Goal: Information Seeking & Learning: Learn about a topic

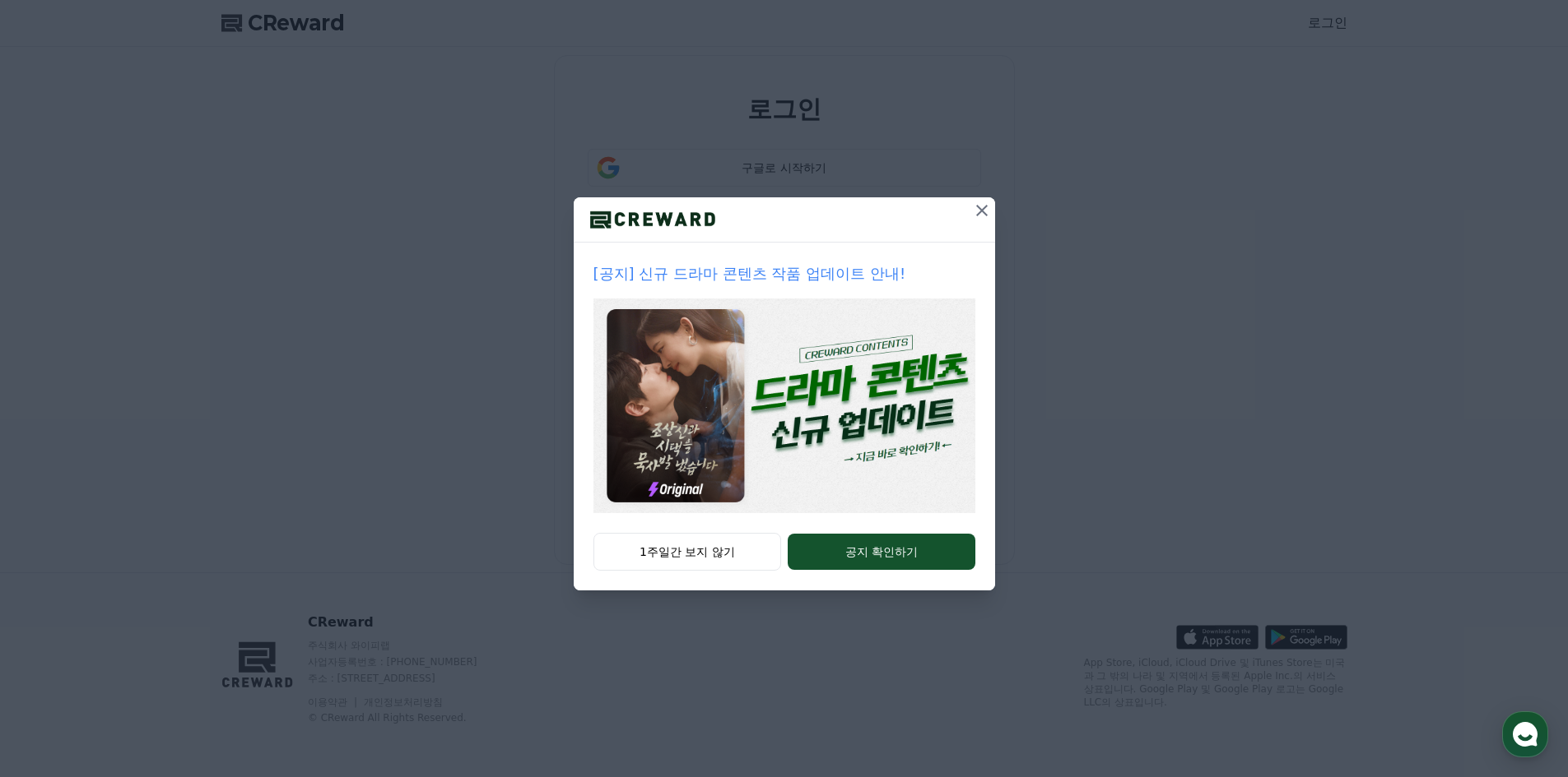
click at [987, 213] on icon at bounding box center [982, 210] width 20 height 20
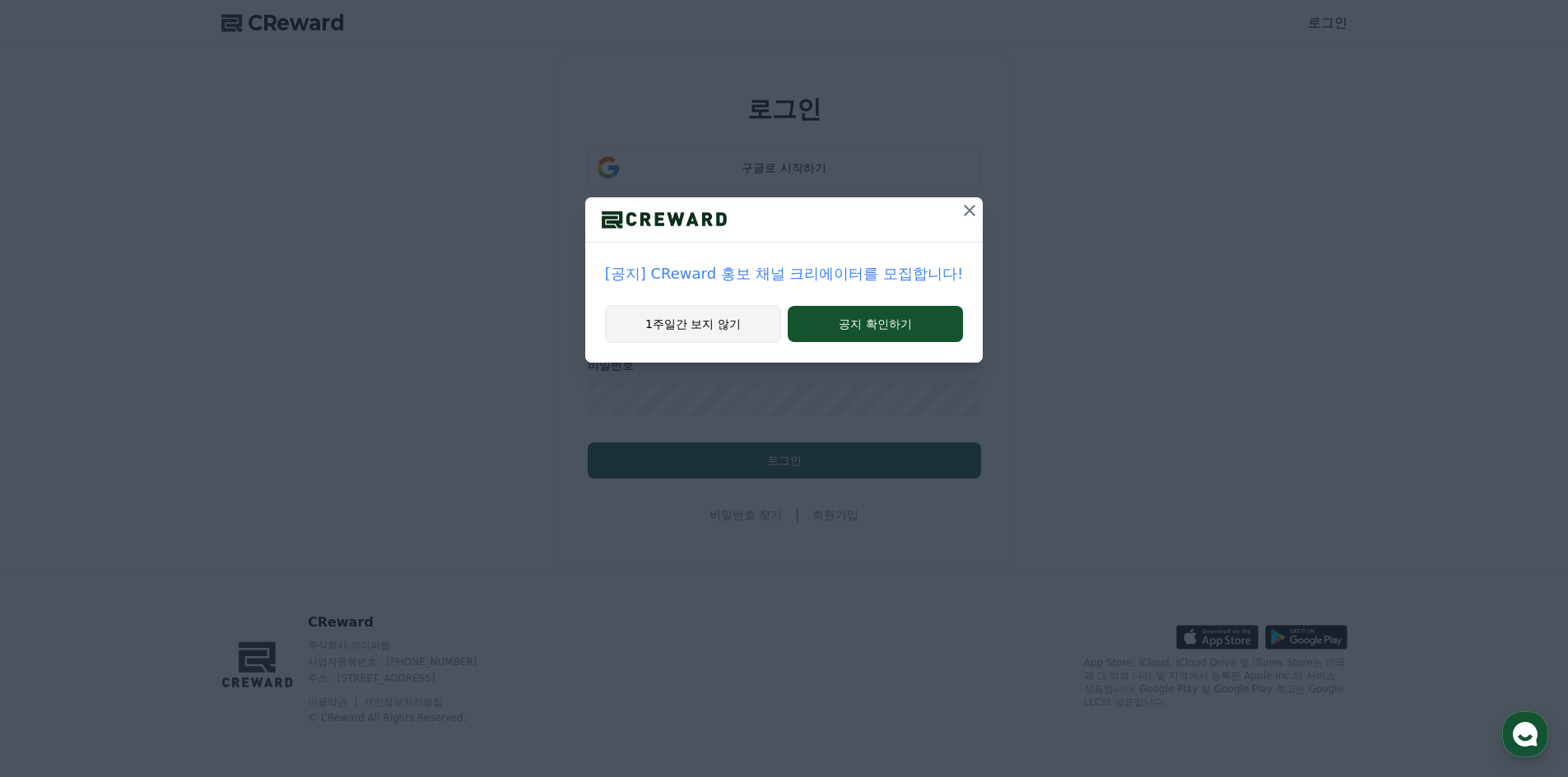
click at [684, 325] on button "1주일간 보지 않기" at bounding box center [693, 324] width 176 height 38
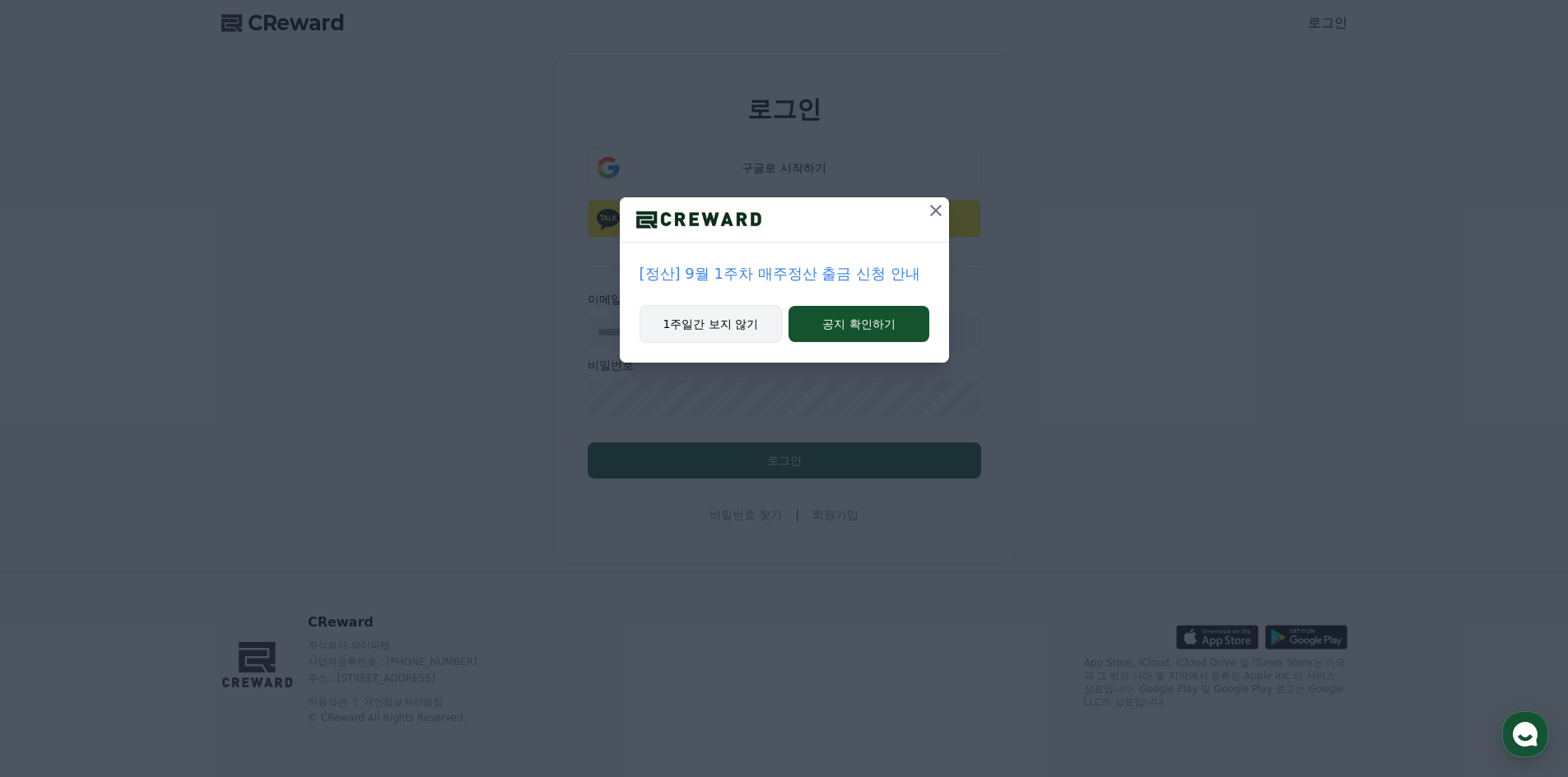
click at [696, 334] on button "1주일간 보지 않기" at bounding box center [711, 324] width 144 height 38
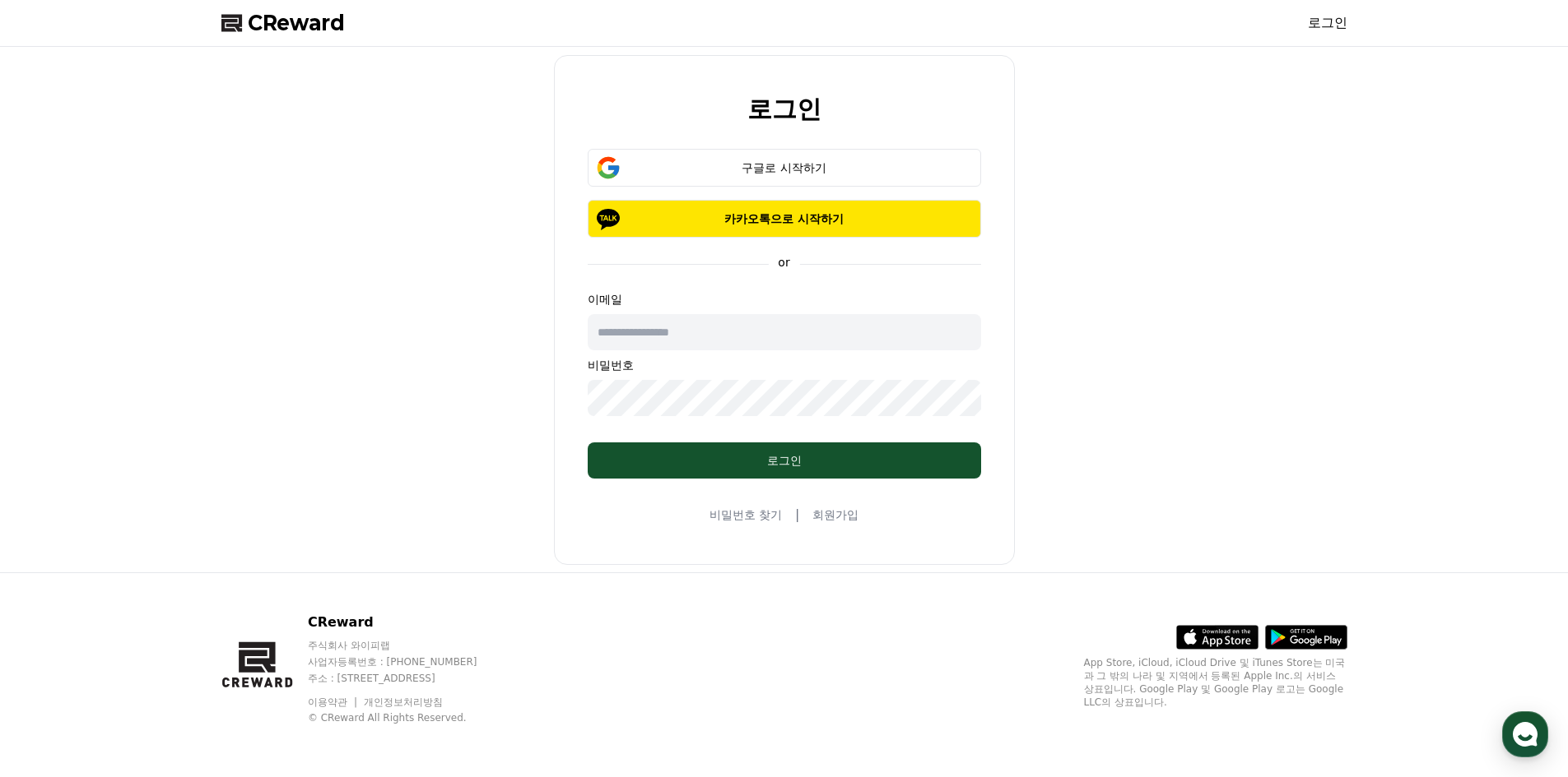
click at [663, 334] on input "text" at bounding box center [784, 332] width 393 height 36
click at [777, 169] on div "구글로 시작하기" at bounding box center [784, 168] width 346 height 17
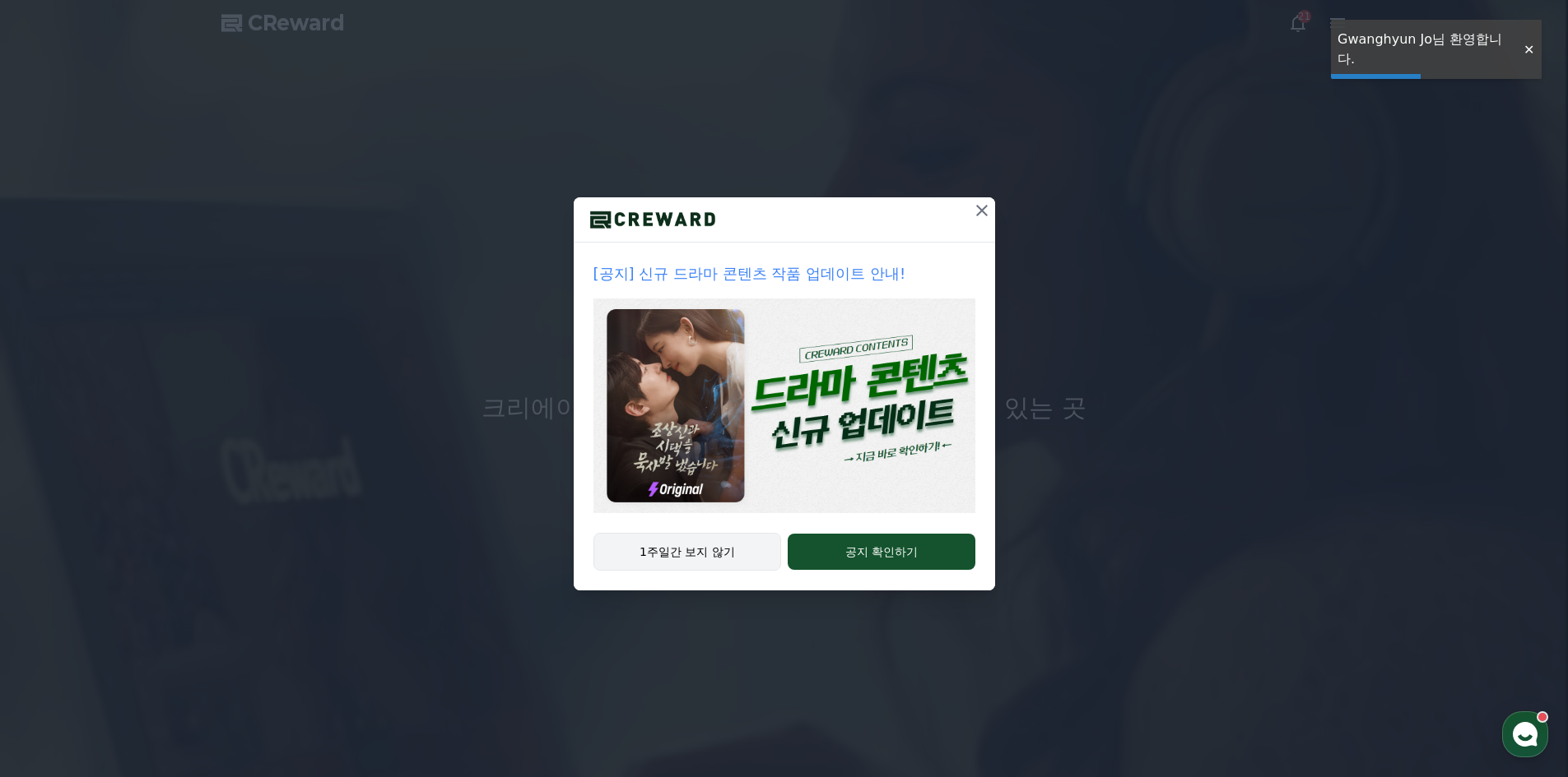
click at [655, 561] on button "1주일간 보지 않기" at bounding box center [687, 552] width 188 height 38
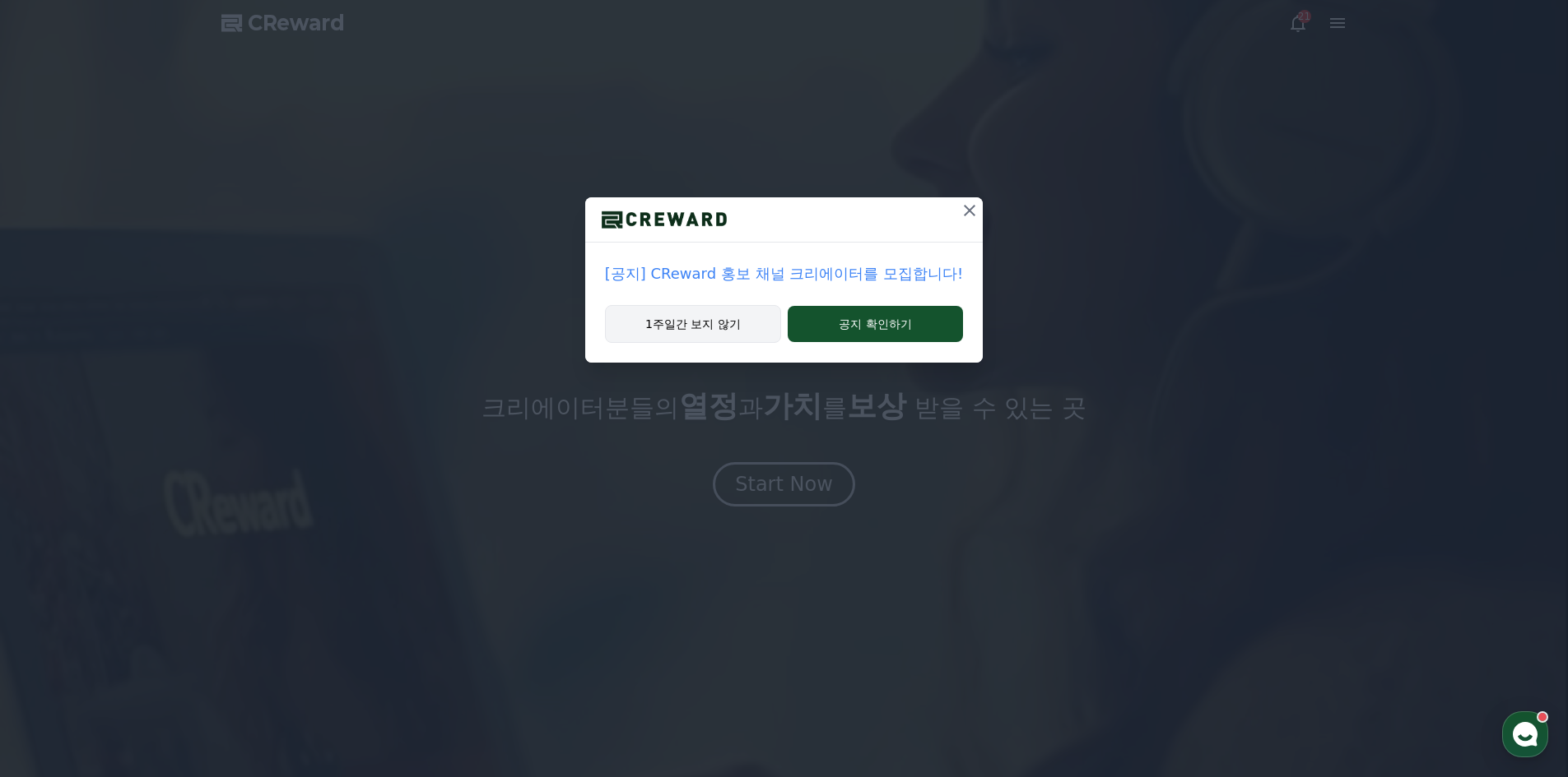
click at [666, 313] on button "1주일간 보지 않기" at bounding box center [693, 324] width 176 height 38
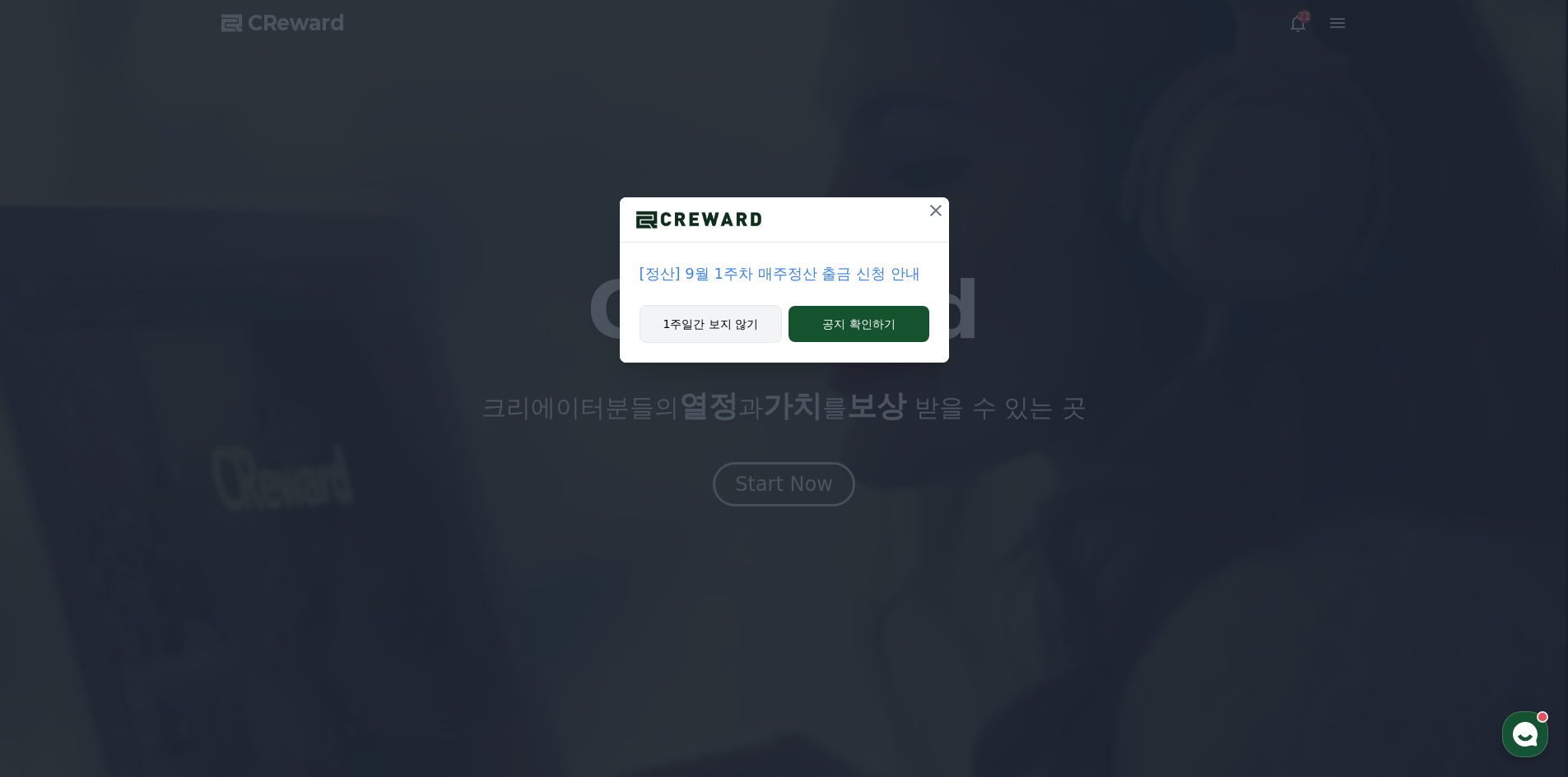
click at [734, 328] on button "1주일간 보지 않기" at bounding box center [711, 324] width 144 height 38
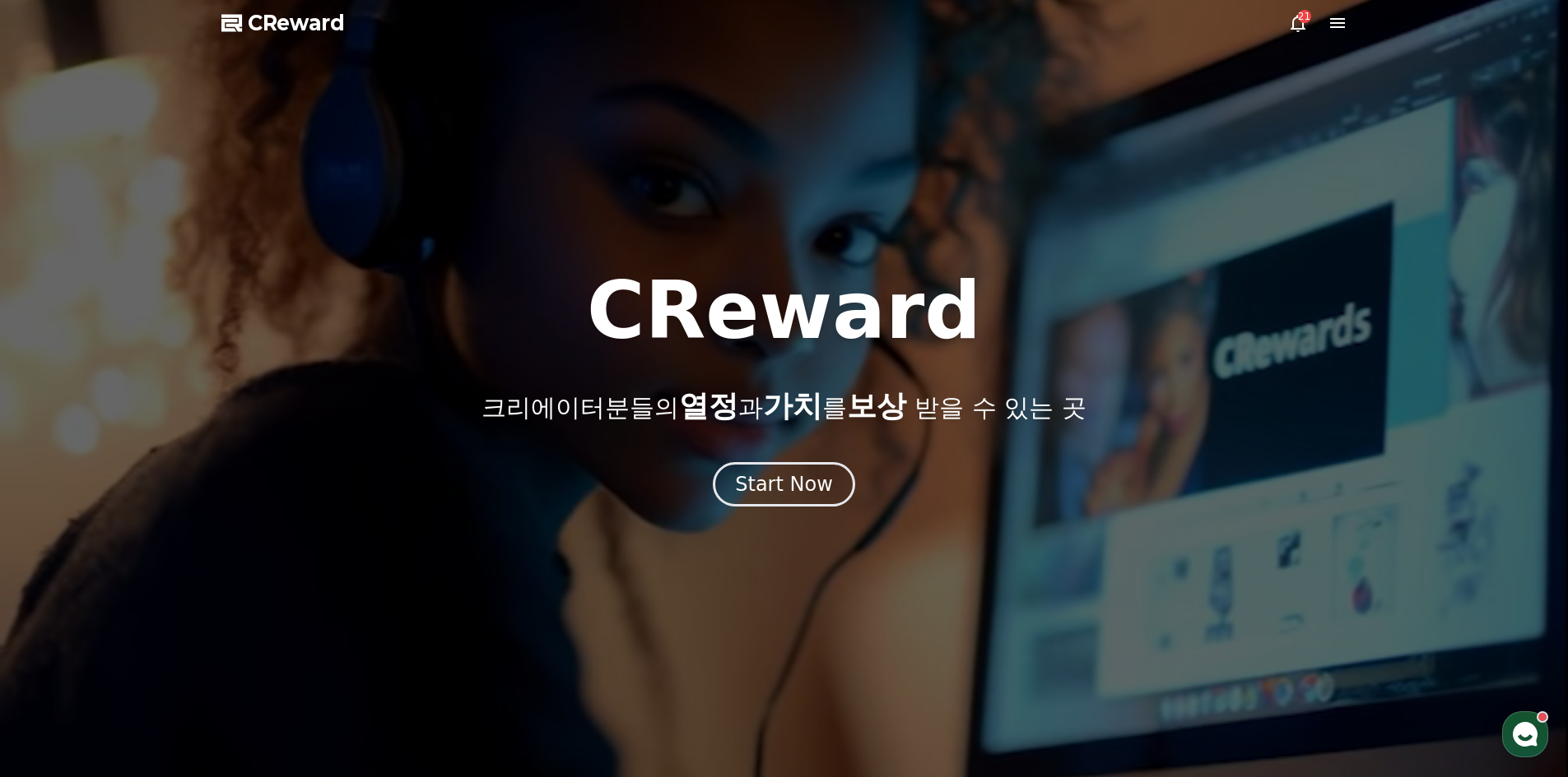
click at [1296, 27] on icon at bounding box center [1298, 22] width 20 height 20
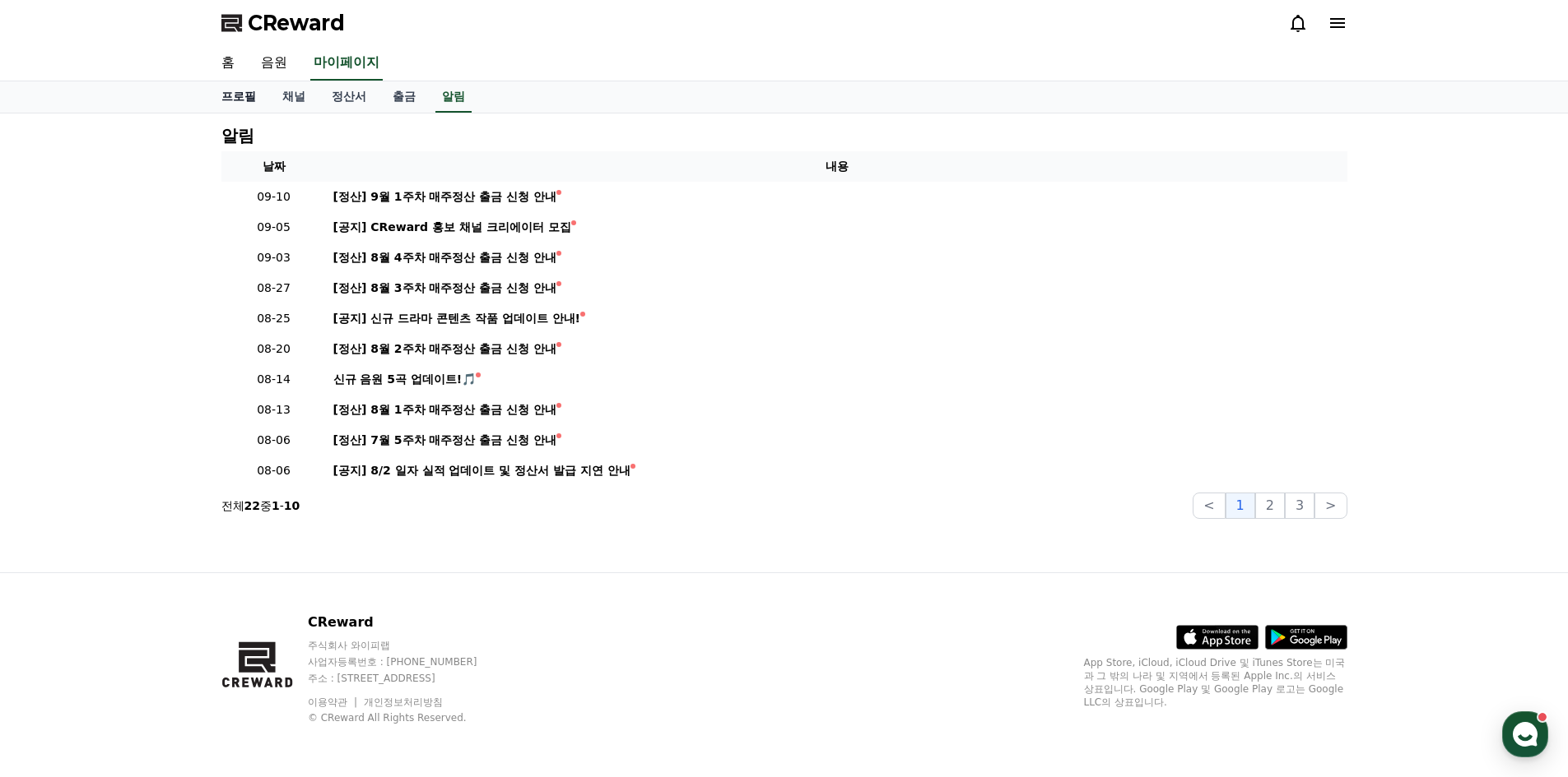
click at [254, 95] on link "프로필" at bounding box center [238, 97] width 61 height 32
select select "**********"
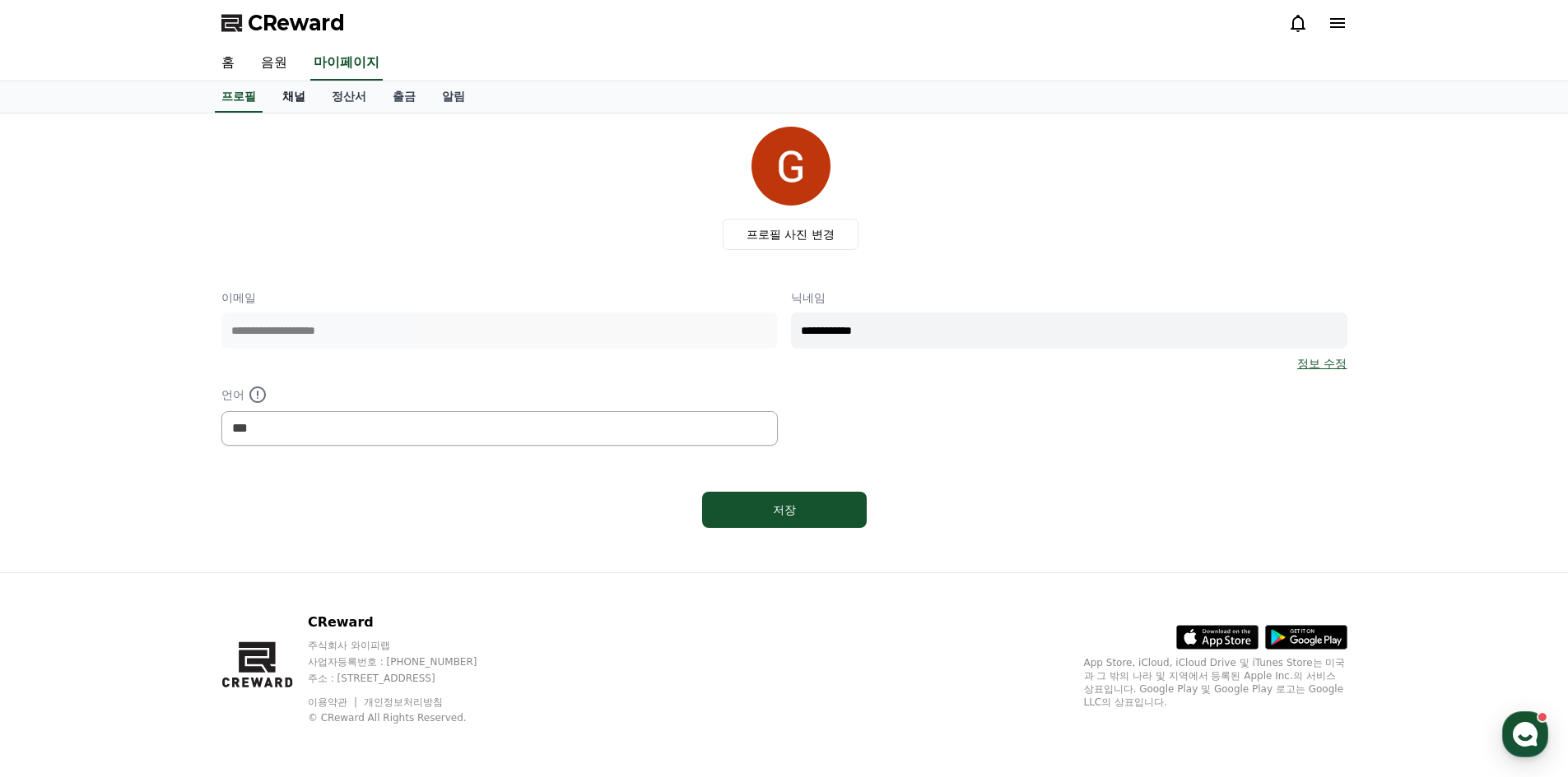
click at [292, 102] on link "채널" at bounding box center [294, 97] width 49 height 32
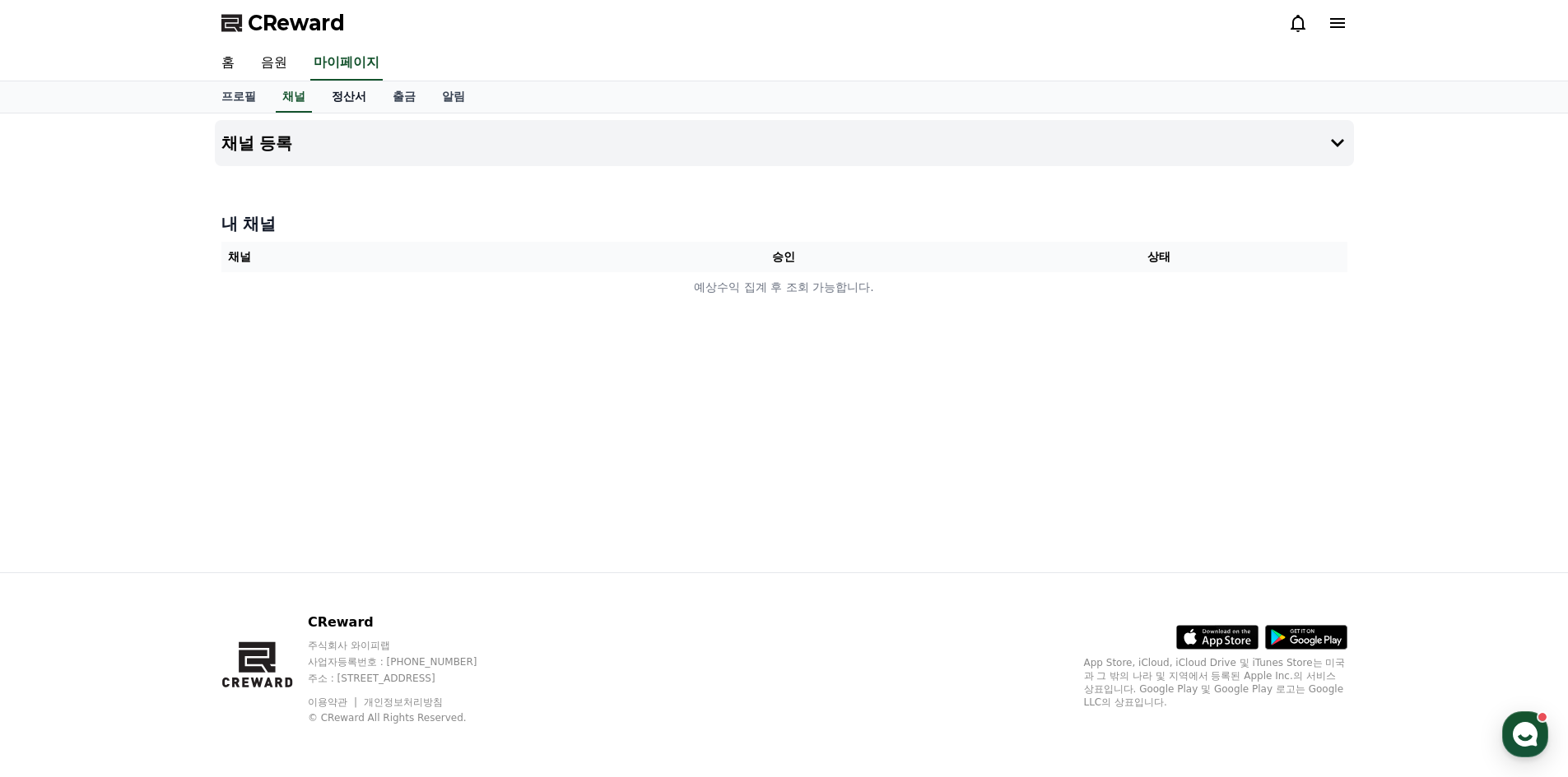
click at [342, 108] on link "정산서" at bounding box center [349, 97] width 61 height 32
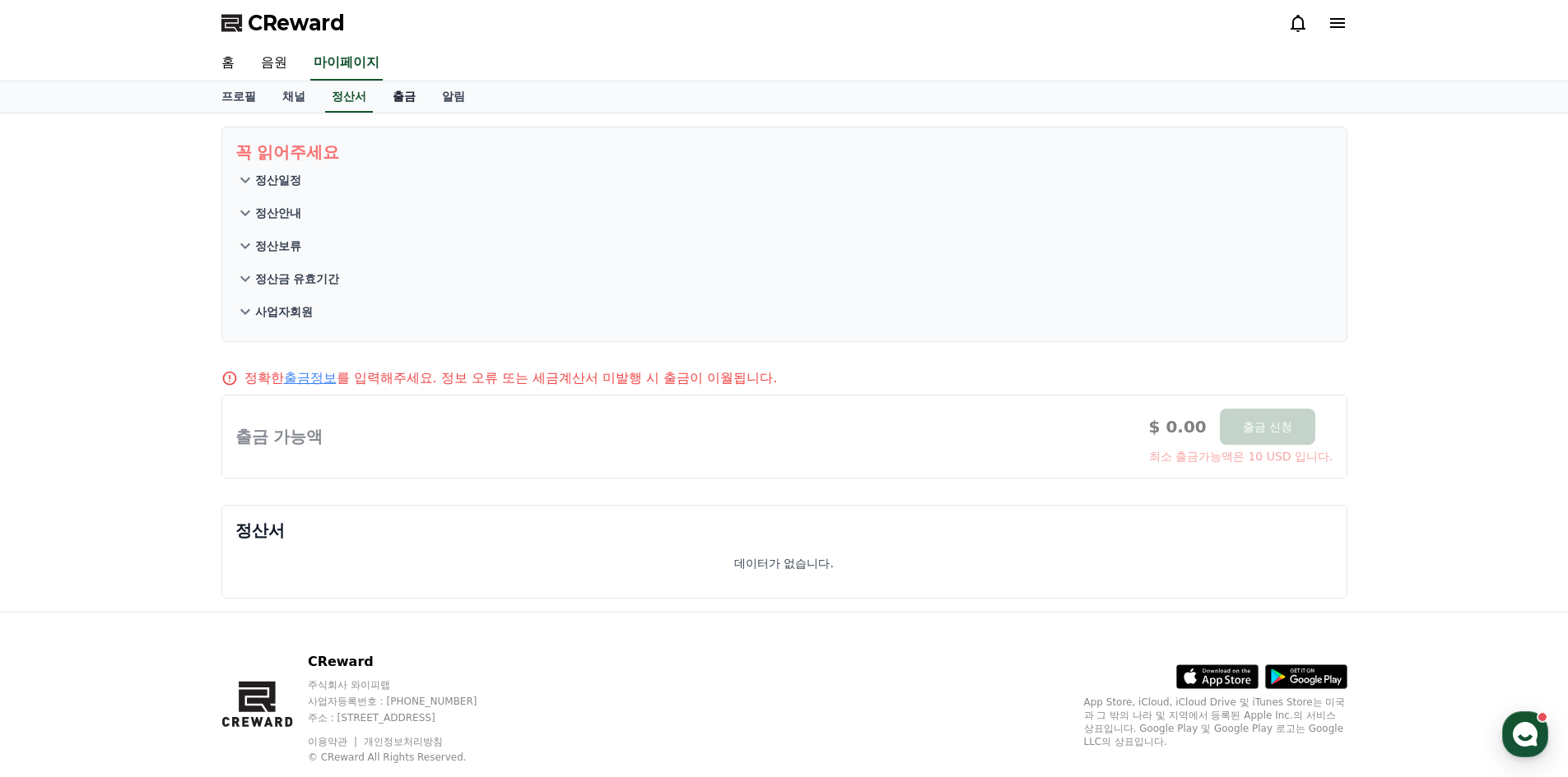
click at [404, 108] on link "출금" at bounding box center [404, 97] width 49 height 32
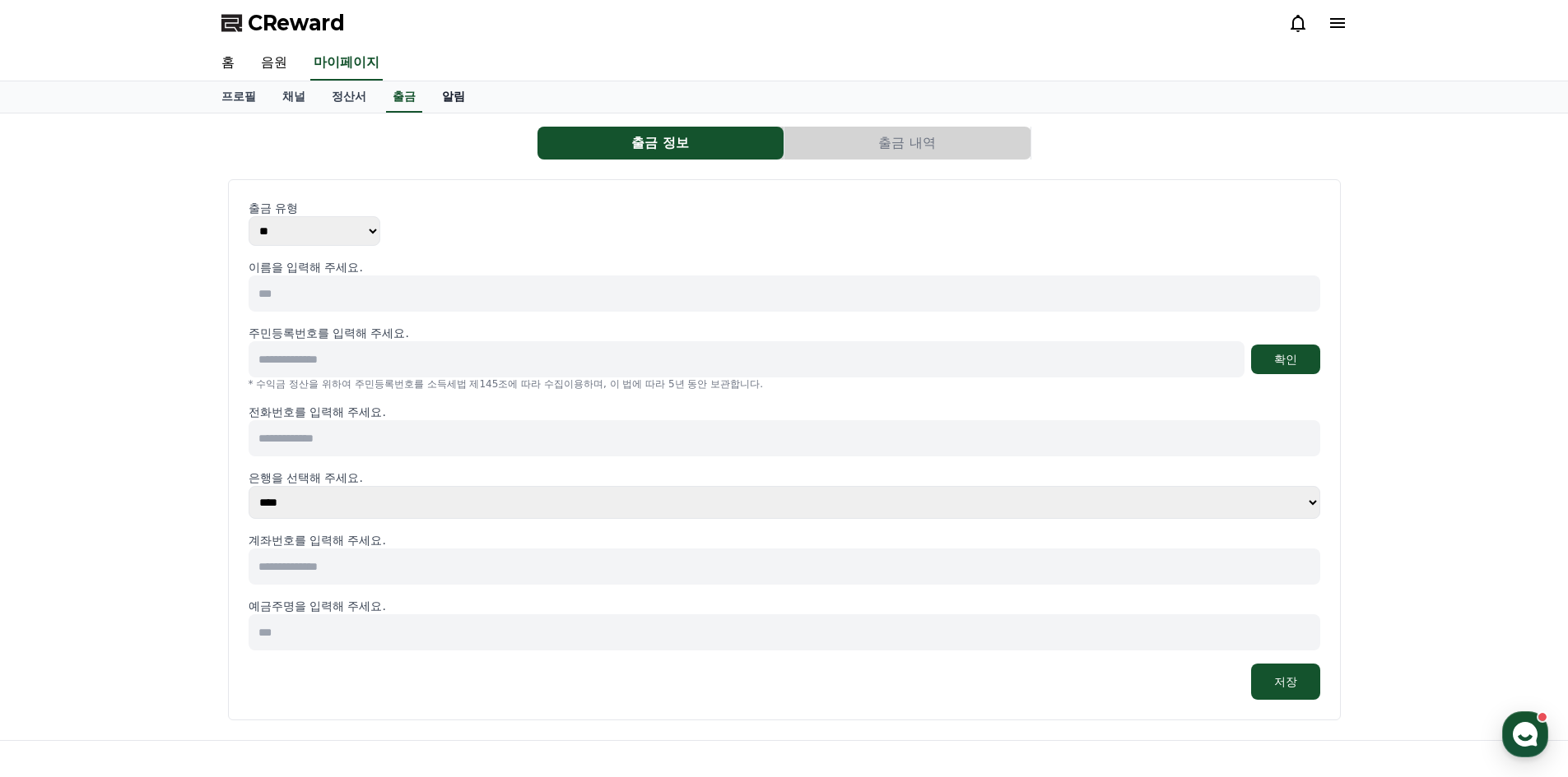
click at [444, 103] on link "알림" at bounding box center [453, 97] width 49 height 32
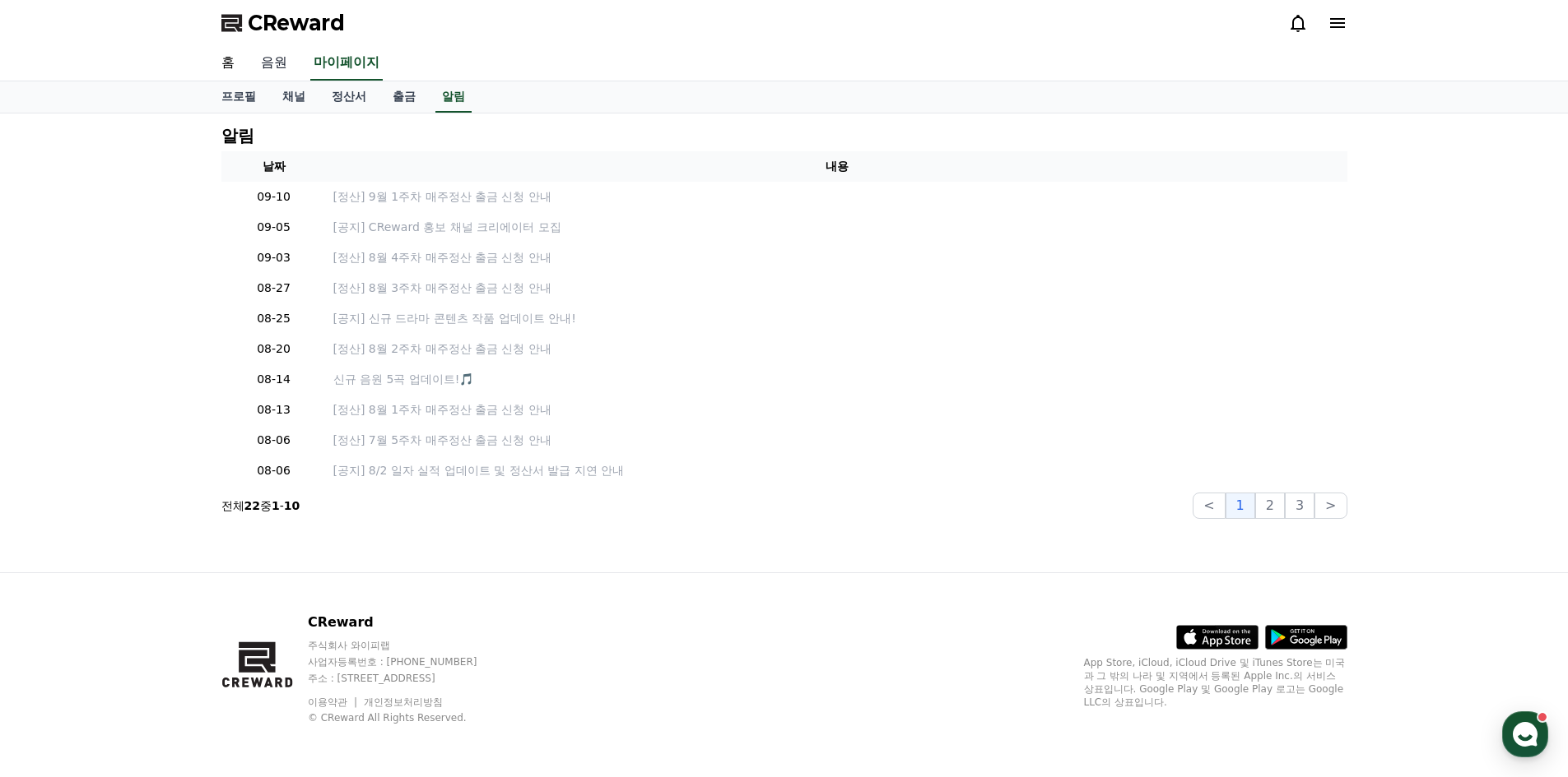
click at [284, 64] on link "음원" at bounding box center [274, 62] width 52 height 34
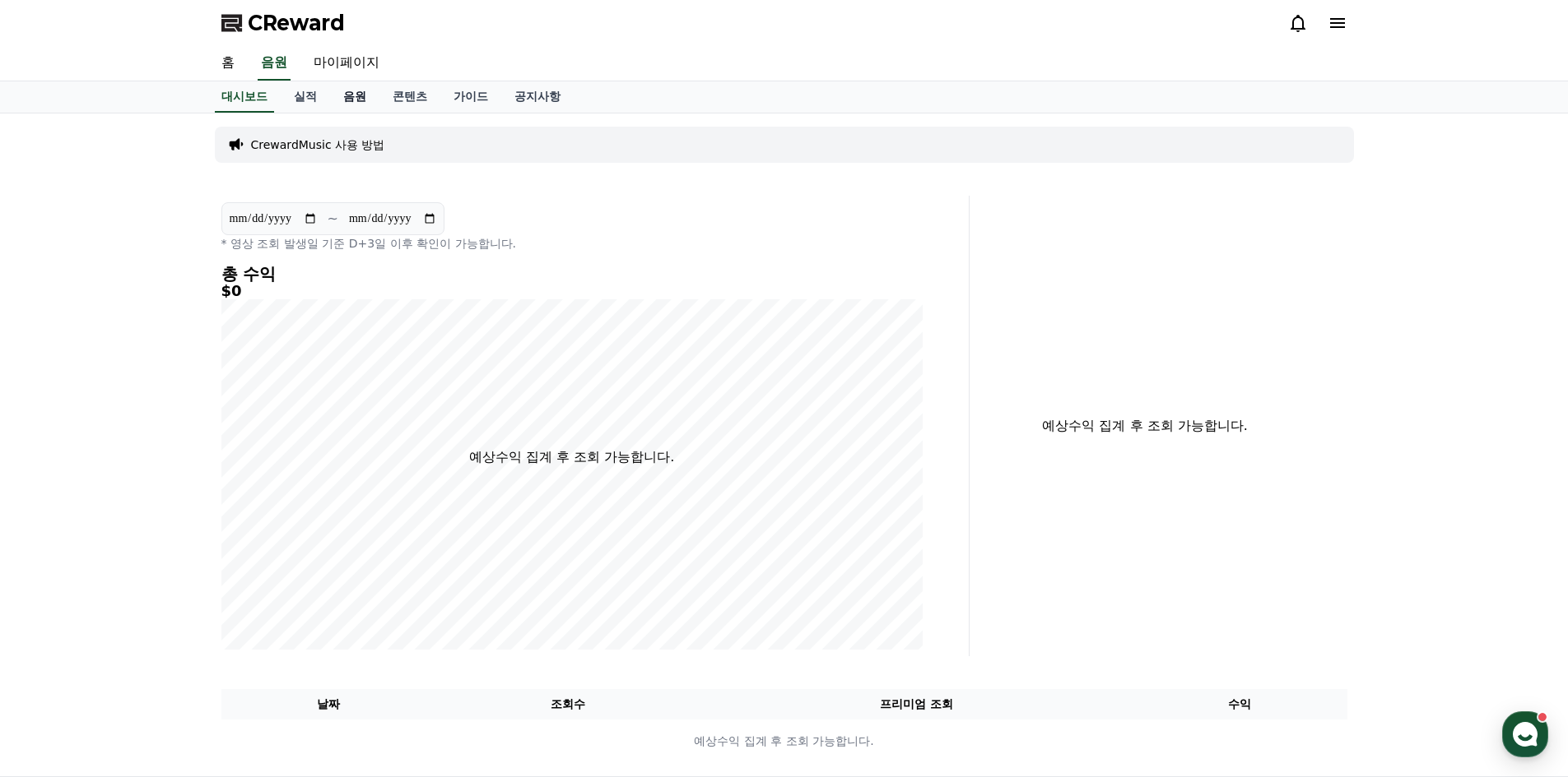
click at [353, 95] on link "음원" at bounding box center [354, 97] width 49 height 32
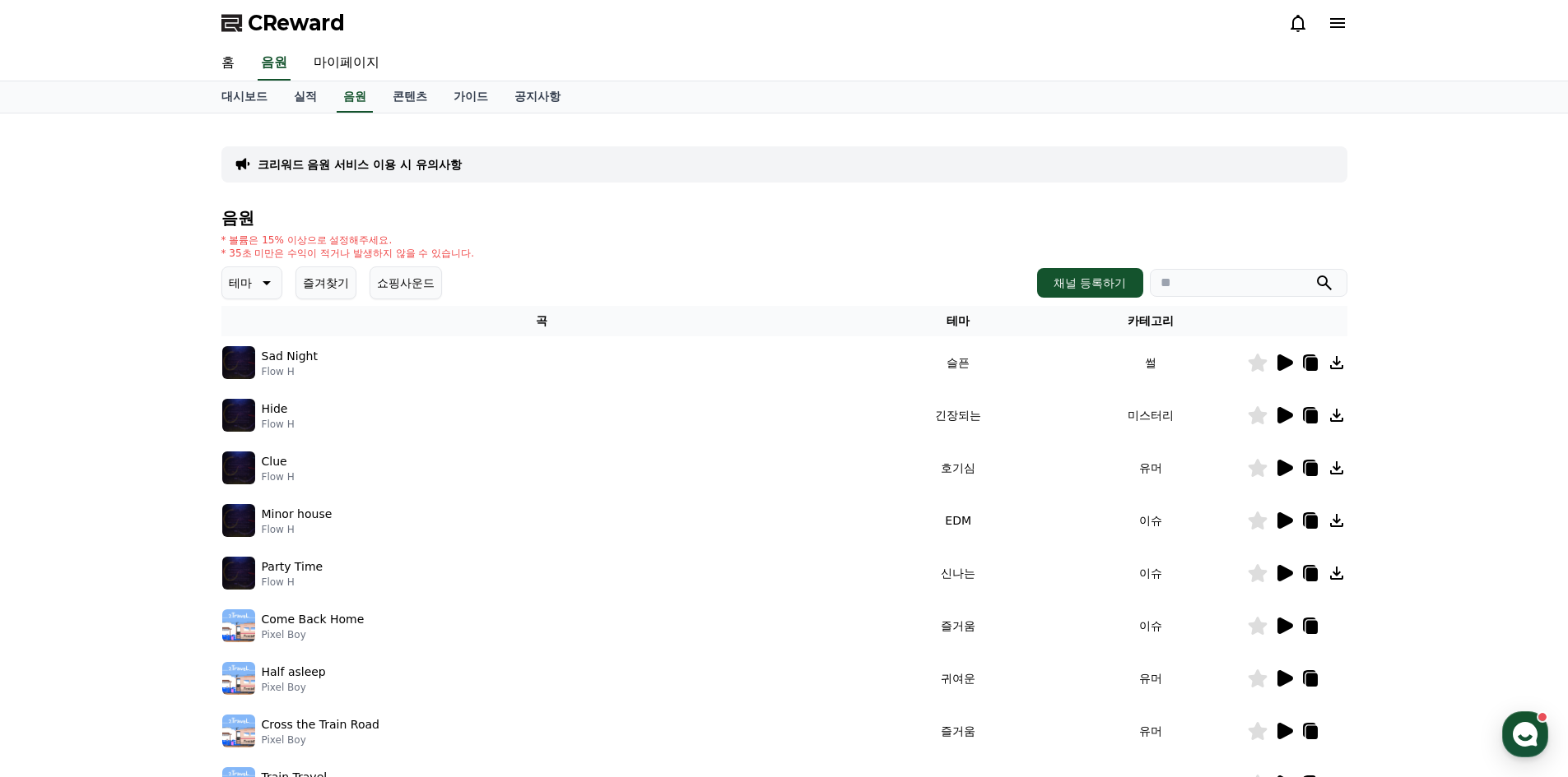
click at [274, 288] on icon at bounding box center [265, 282] width 20 height 20
click at [146, 320] on div "크리워드 음원 서비스 이용 시 유의사항 음원 * 볼륨은 15% 이상으로 설정해주세요. * 35초 미만은 수익이 적거나 발생하지 않을 수 있습니…" at bounding box center [784, 511] width 1568 height 796
drag, startPoint x: 222, startPoint y: 249, endPoint x: 495, endPoint y: 256, distance: 273.1
click at [495, 256] on div "크리워드 음원 서비스 이용 시 유의사항 음원 * 볼륨은 15% 이상으로 설정해주세요. * 35초 미만은 수익이 적거나 발생하지 않을 수 있습니…" at bounding box center [784, 511] width 1152 height 796
click at [495, 256] on div "* 볼륨은 15% 이상으로 설정해주세요. * 35초 미만은 수익이 적거나 발생하지 않을 수 있습니다." at bounding box center [784, 247] width 1126 height 26
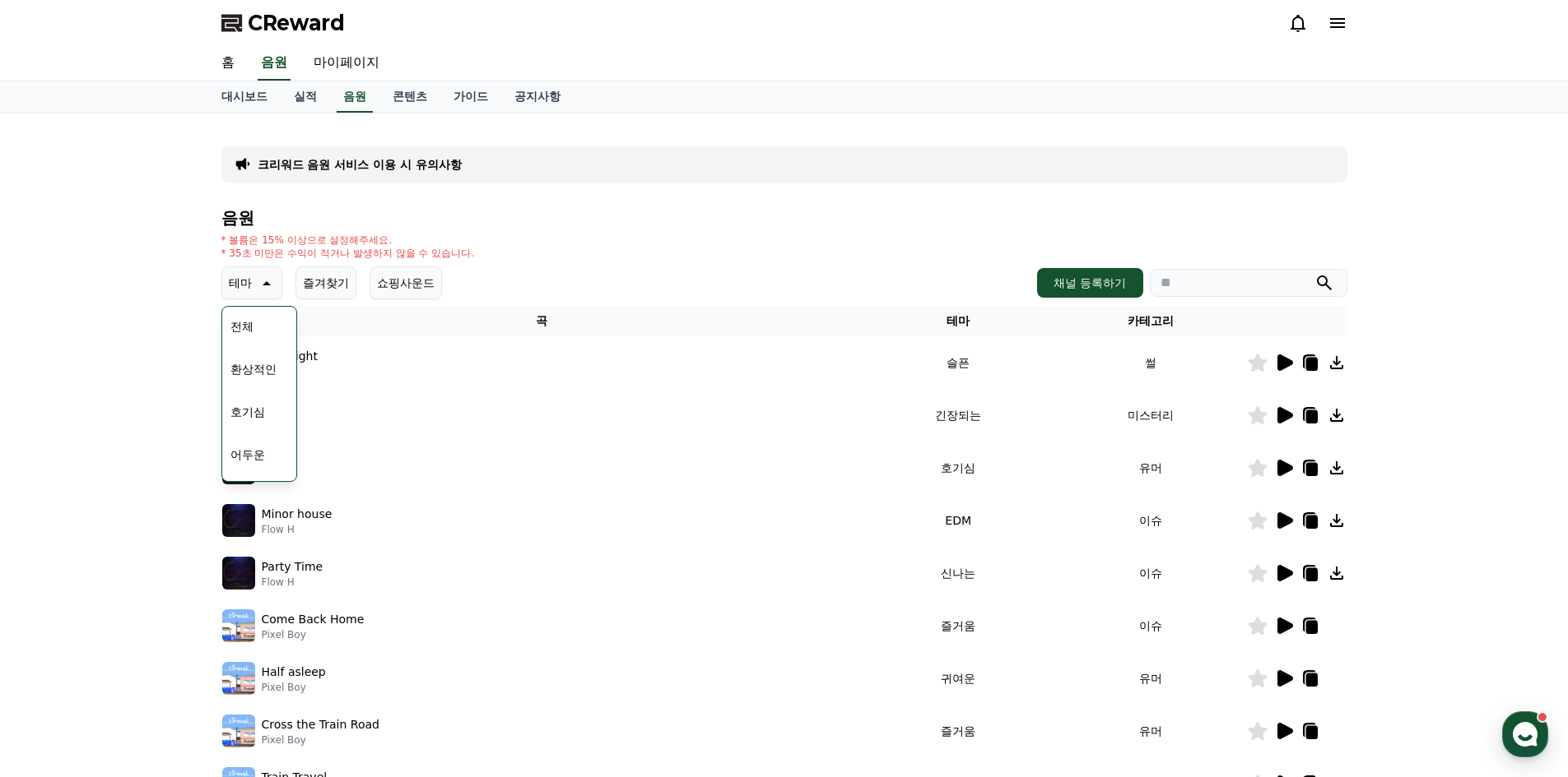
drag, startPoint x: 511, startPoint y: 252, endPoint x: 197, endPoint y: 202, distance: 318.0
click at [197, 204] on div "크리워드 음원 서비스 이용 시 유의사항 음원 * 볼륨은 15% 이상으로 설정해주세요. * 35초 미만은 수익이 적거나 발생하지 않을 수 있습니…" at bounding box center [784, 511] width 1568 height 796
click at [198, 198] on div "크리워드 음원 서비스 이용 시 유의사항 음원 * 볼륨은 15% 이상으로 설정해주세요. * 35초 미만은 수익이 적거나 발생하지 않을 수 있습니…" at bounding box center [784, 511] width 1568 height 796
